Goal: Information Seeking & Learning: Learn about a topic

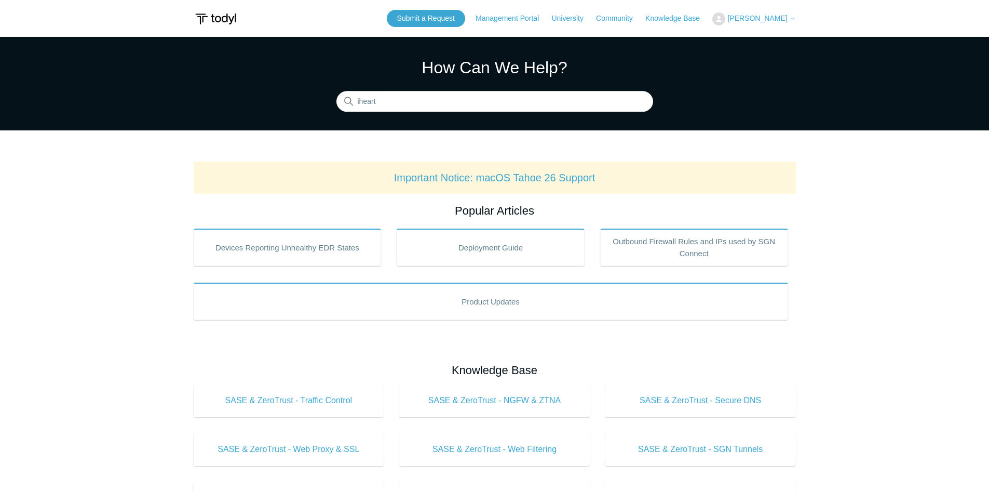
click at [753, 14] on button "[PERSON_NAME]" at bounding box center [753, 18] width 83 height 13
click at [759, 40] on link "My Support Requests" at bounding box center [763, 41] width 101 height 18
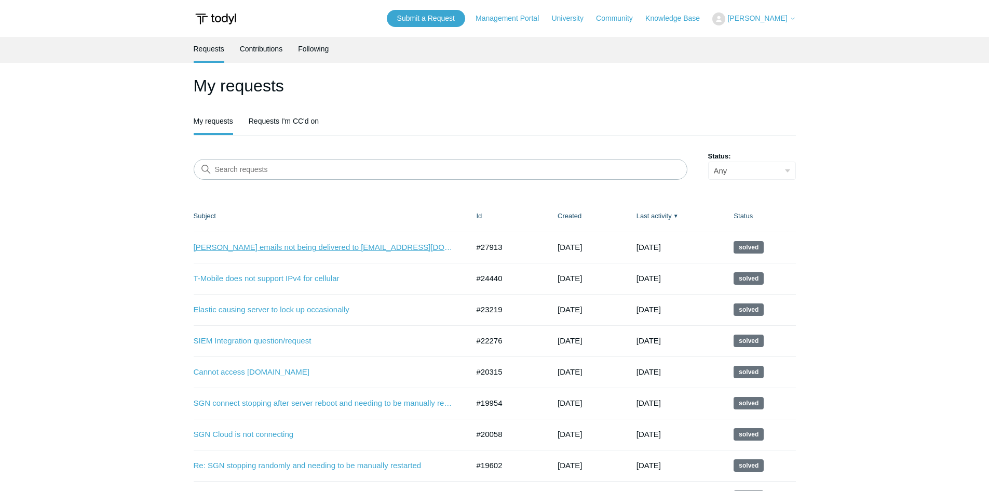
click at [409, 245] on link "Todyl Case emails not being delivered to secops@centurygroup.net" at bounding box center [324, 247] width 260 height 12
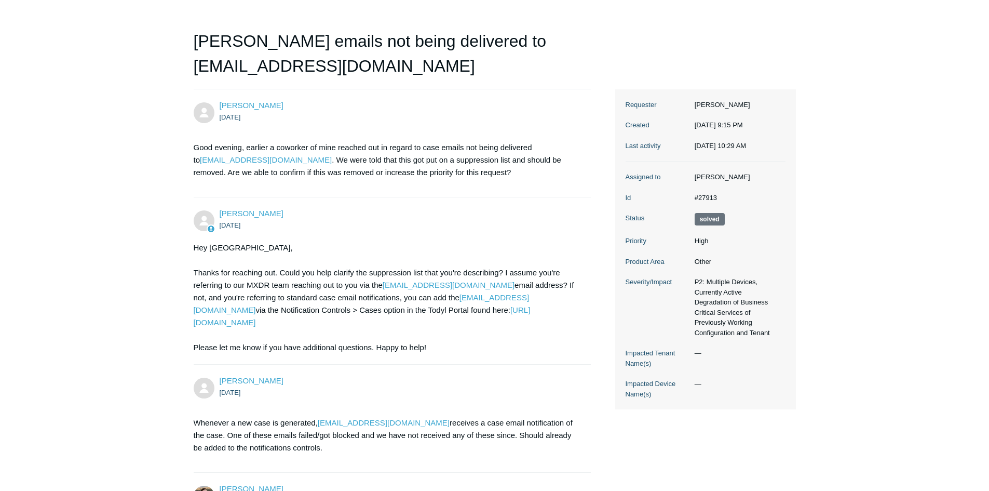
scroll to position [245, 0]
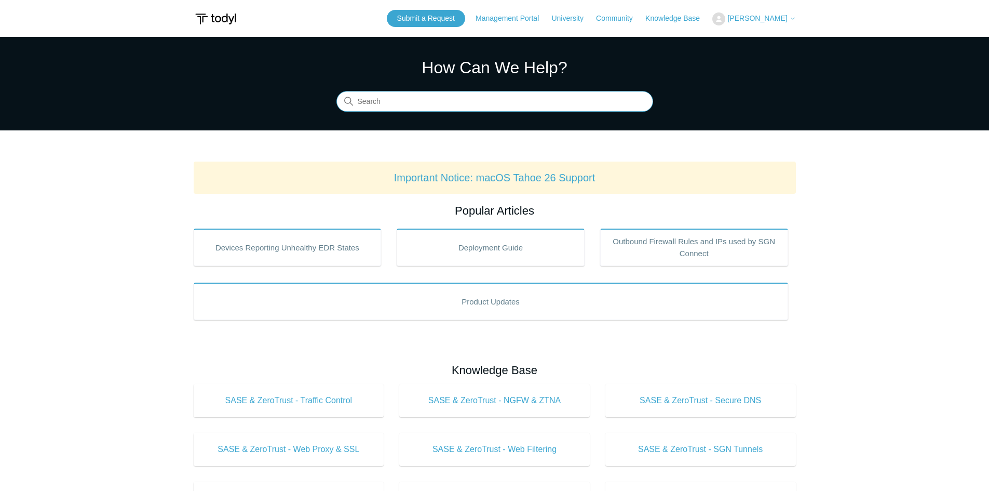
click at [395, 96] on input "Search" at bounding box center [494, 101] width 317 height 21
type input "byod split"
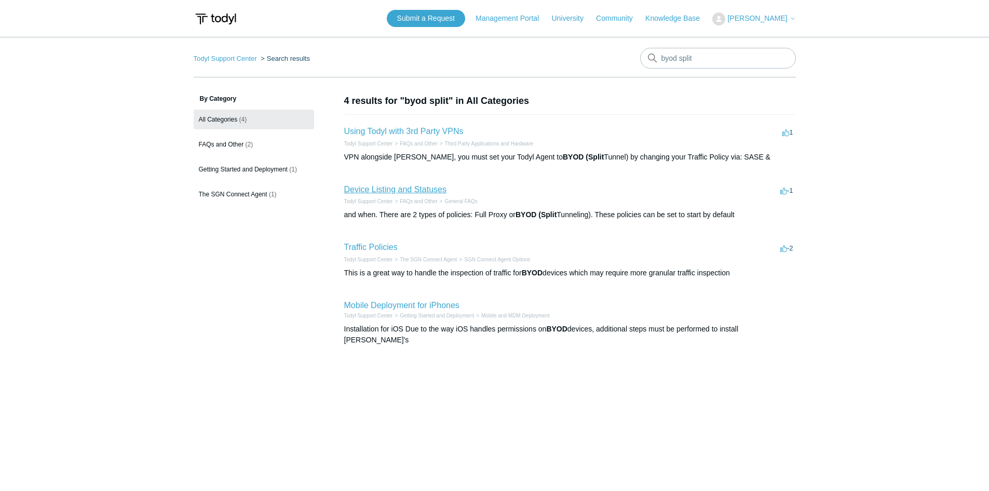
click at [393, 186] on link "Device Listing and Statuses" at bounding box center [395, 189] width 102 height 9
click at [358, 244] on link "Traffic Policies" at bounding box center [370, 246] width 53 height 9
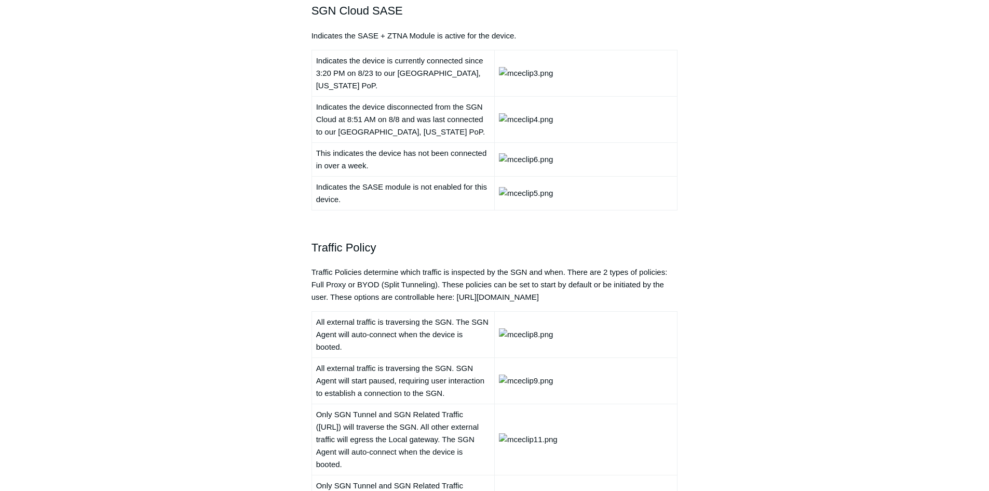
scroll to position [571, 0]
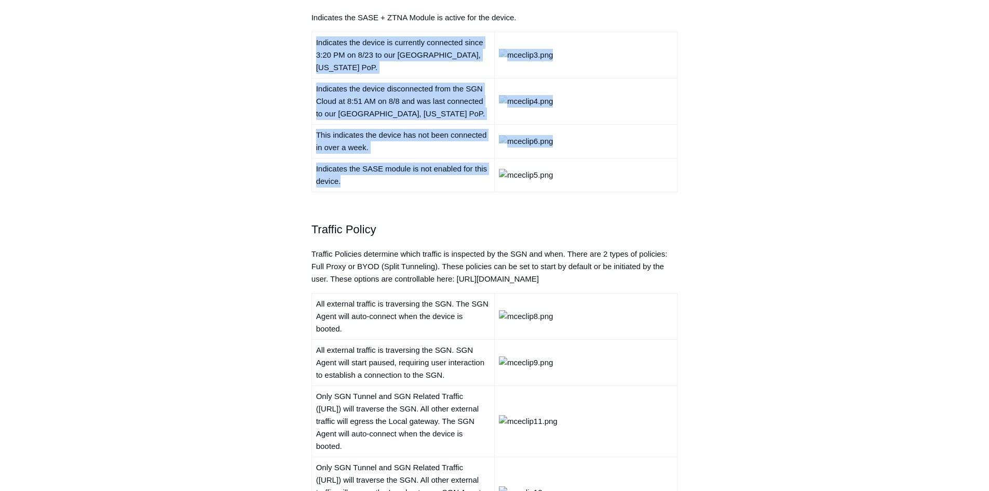
drag, startPoint x: 317, startPoint y: 182, endPoint x: 650, endPoint y: 413, distance: 405.2
click at [650, 192] on tbody "Indicates the device is currently connected since 3:20 PM on 8/23 to our [GEOGR…" at bounding box center [495, 112] width 366 height 160
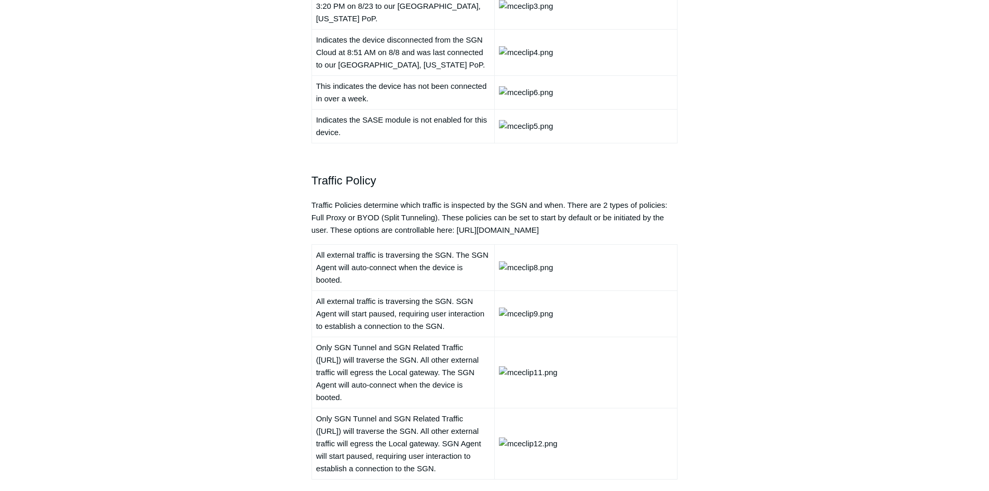
scroll to position [675, 0]
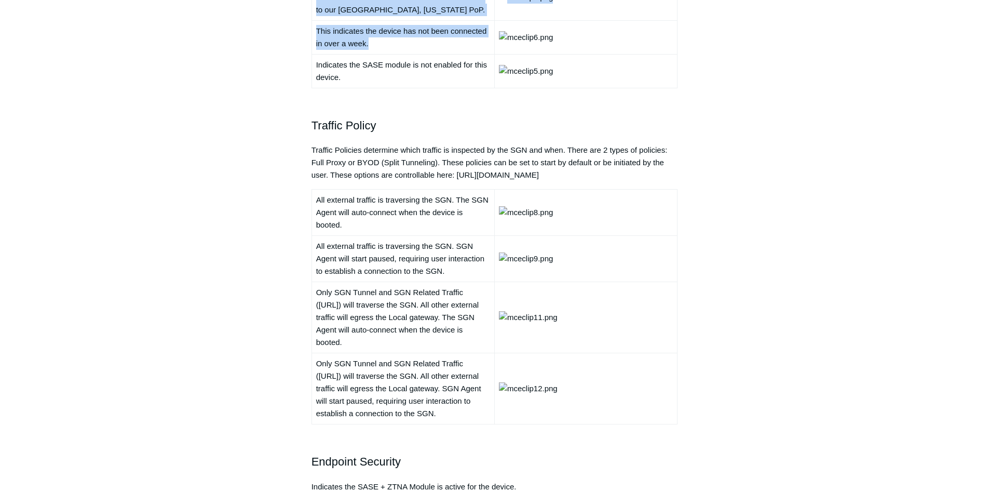
drag, startPoint x: 385, startPoint y: 225, endPoint x: 290, endPoint y: 210, distance: 96.2
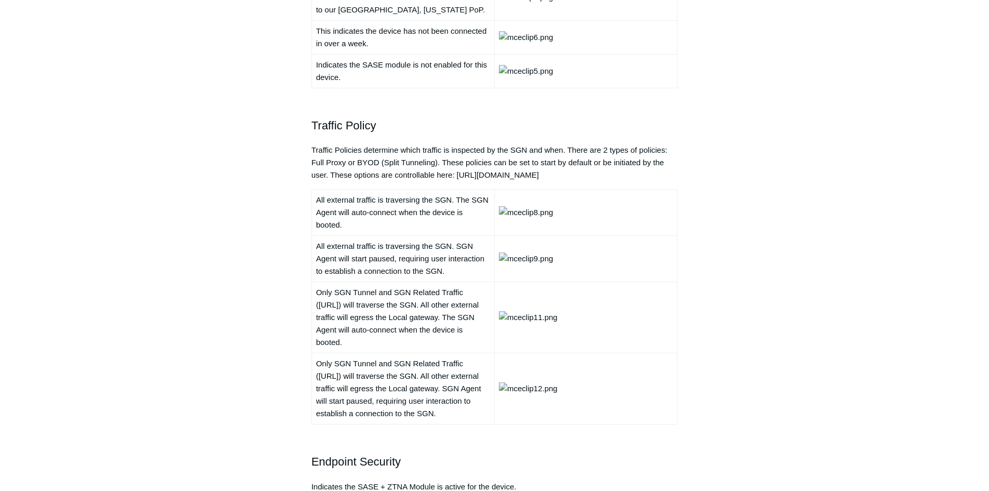
drag, startPoint x: 371, startPoint y: 220, endPoint x: 305, endPoint y: 209, distance: 67.3
click at [317, 54] on td "This indicates the device has not been connected in over a week." at bounding box center [403, 37] width 183 height 34
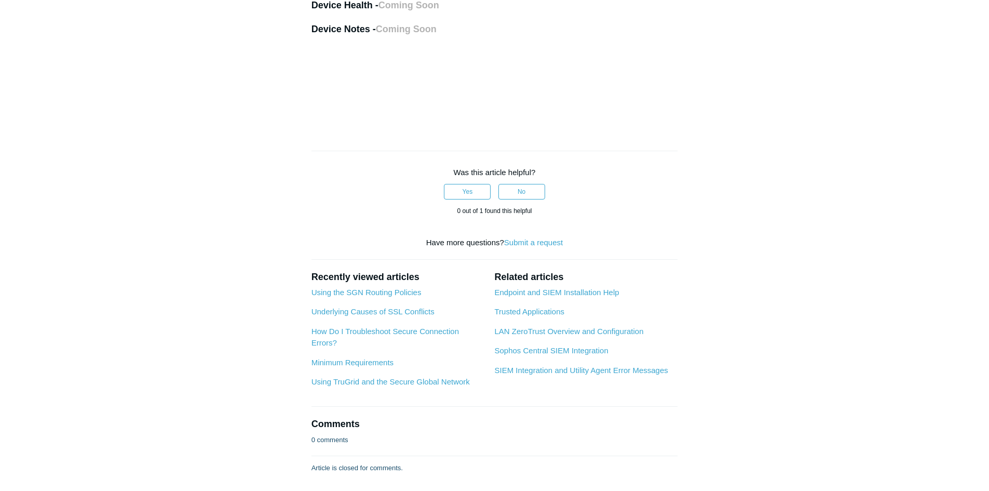
scroll to position [2804, 0]
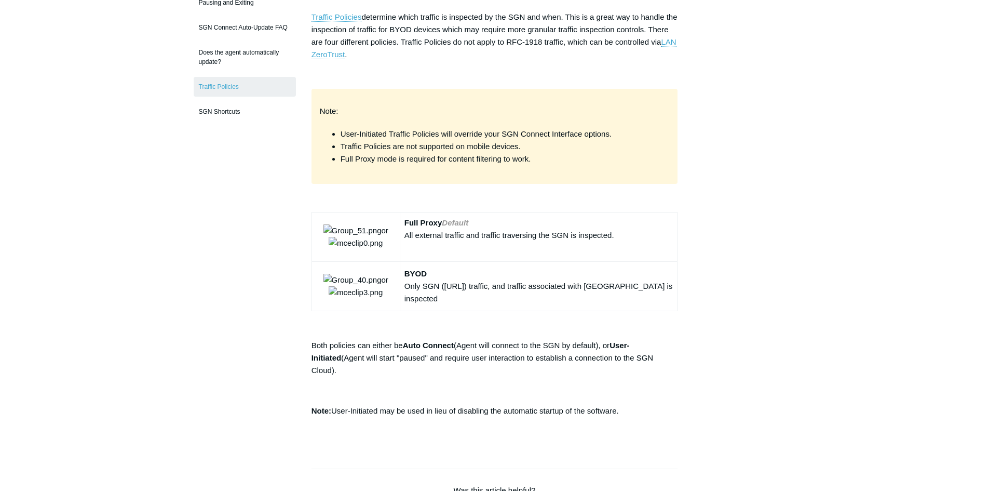
scroll to position [208, 0]
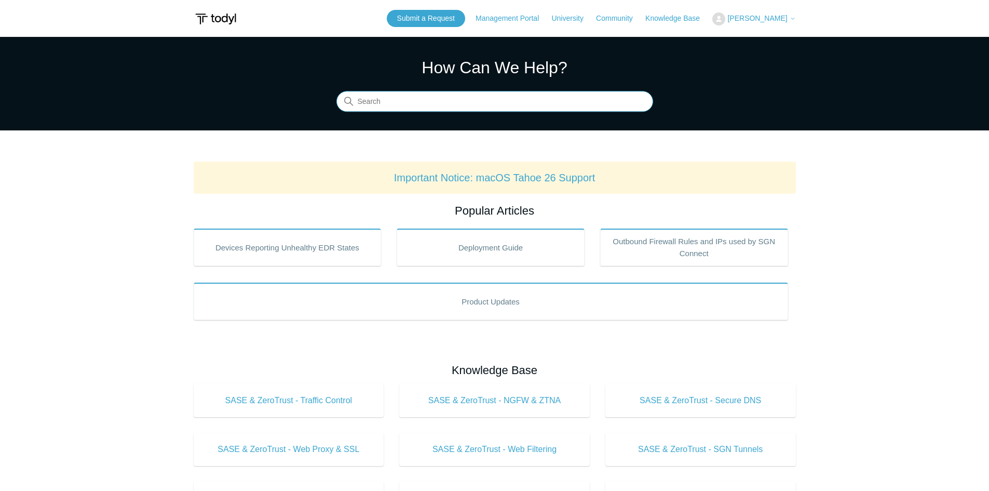
click at [387, 105] on input "Search" at bounding box center [494, 101] width 317 height 21
type input "offline alerts"
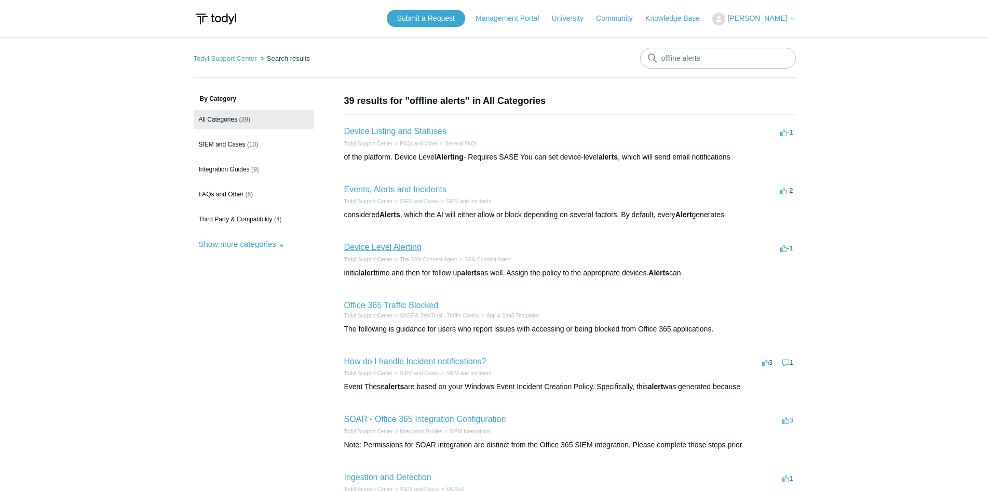
click at [379, 245] on link "Device Level Alerting" at bounding box center [382, 246] width 77 height 9
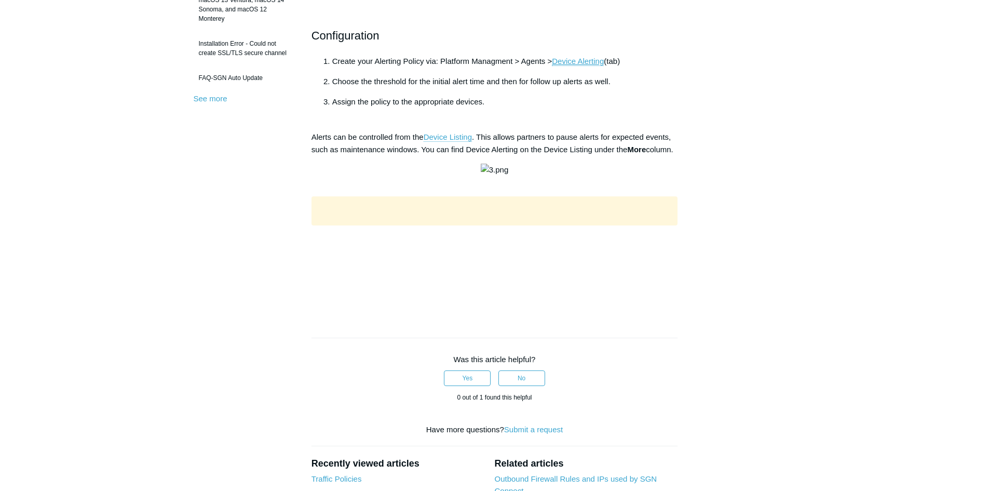
scroll to position [363, 0]
